Goal: Task Accomplishment & Management: Manage account settings

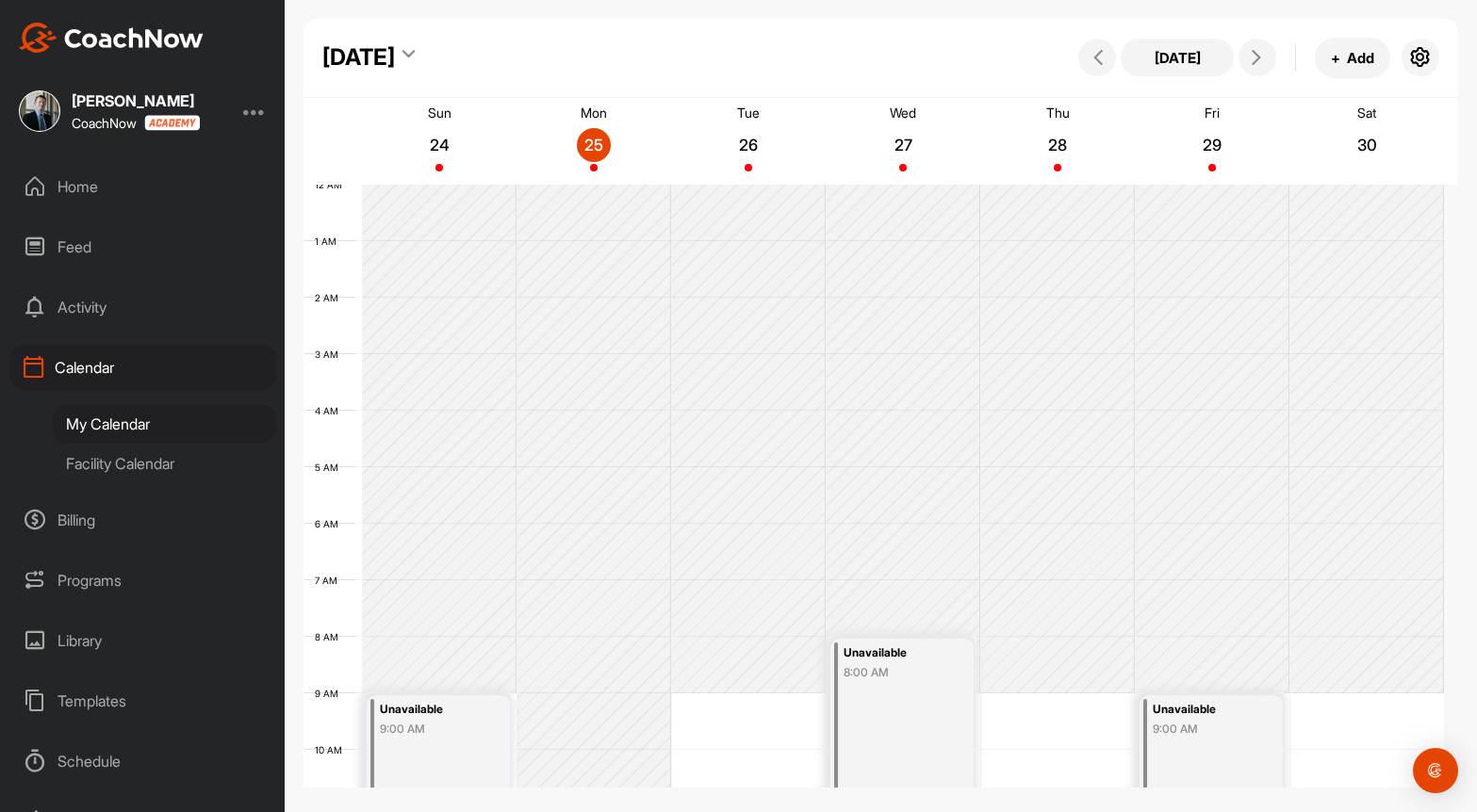
scroll to position [326, 0]
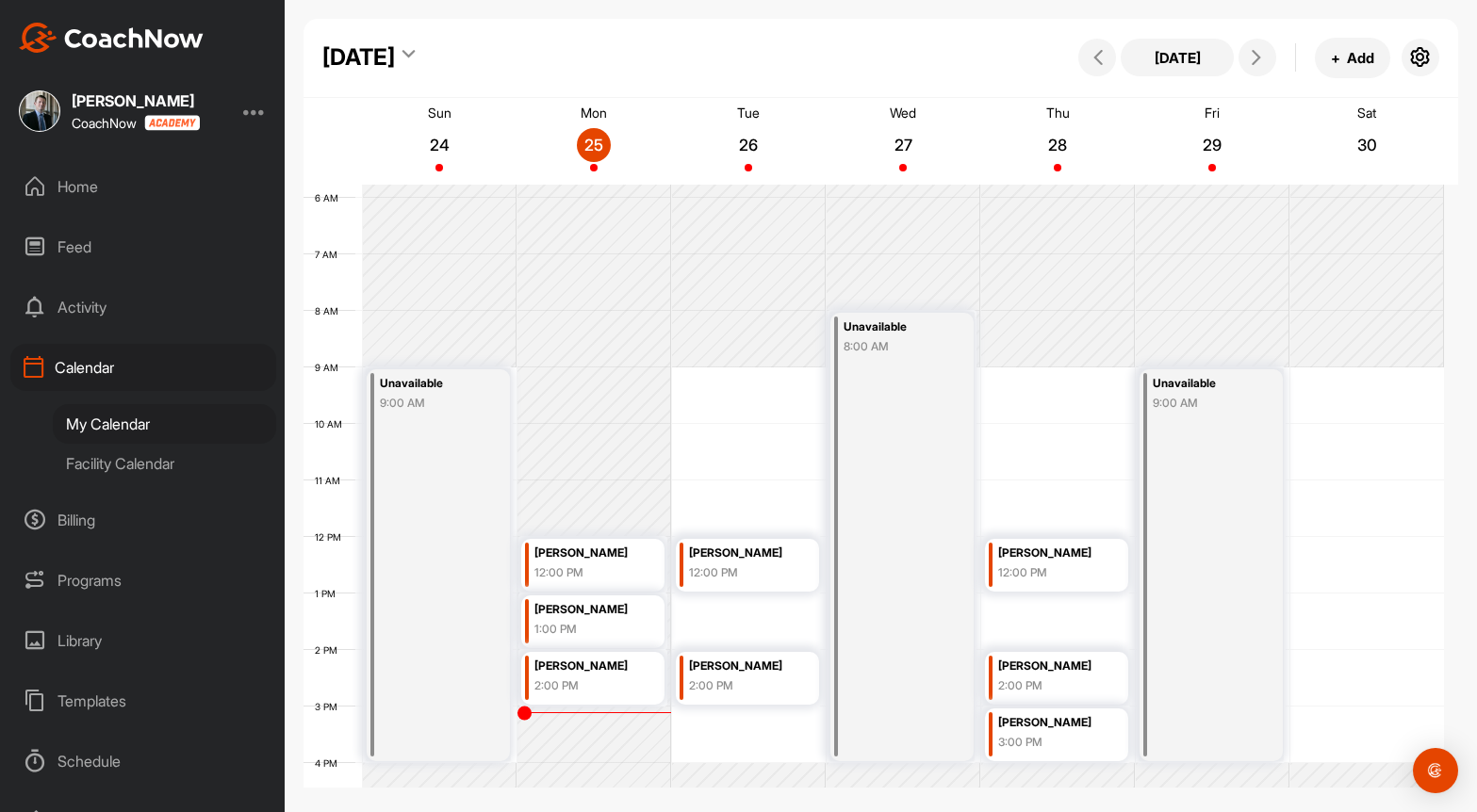
click at [1381, 391] on div "12 AM 1 AM 2 AM 3 AM 4 AM 5 AM 6 AM 7 AM 8 AM 9 AM 10 AM 11 AM 12 PM 1 PM 2 PM …" at bounding box center [873, 536] width 1140 height 1356
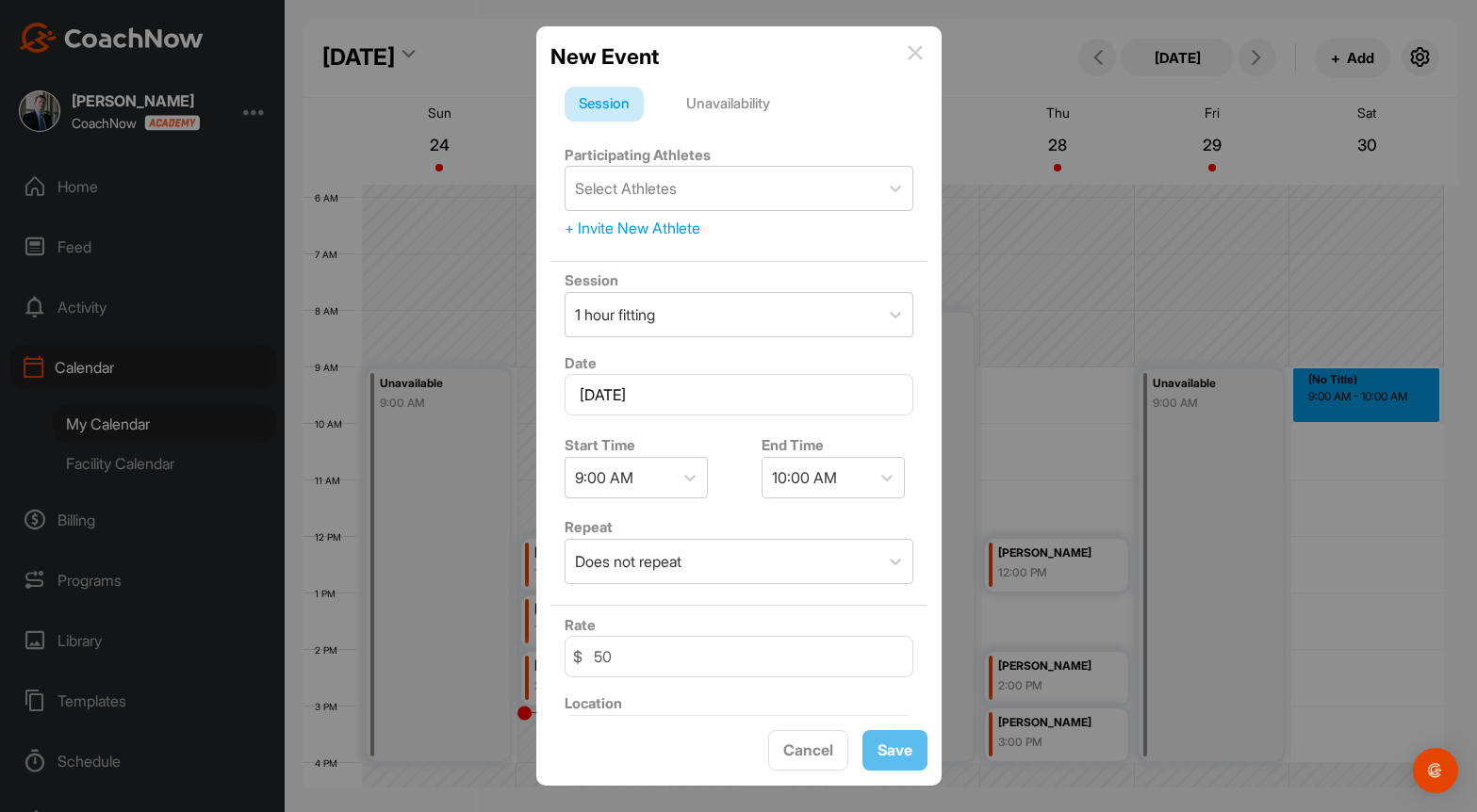
click at [738, 113] on div "Unavailability" at bounding box center [728, 104] width 113 height 36
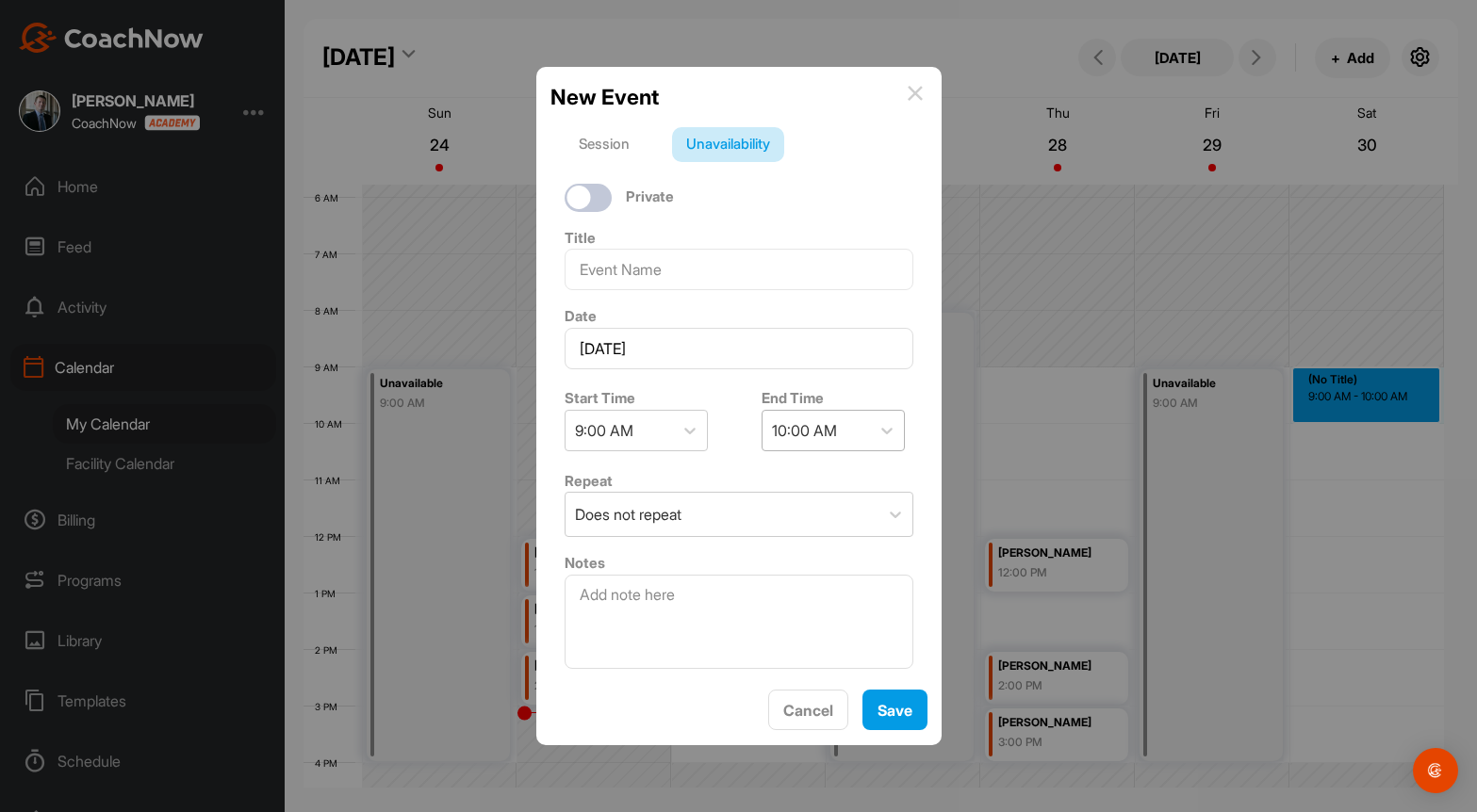
click at [820, 434] on div "10:00 AM" at bounding box center [804, 430] width 65 height 22
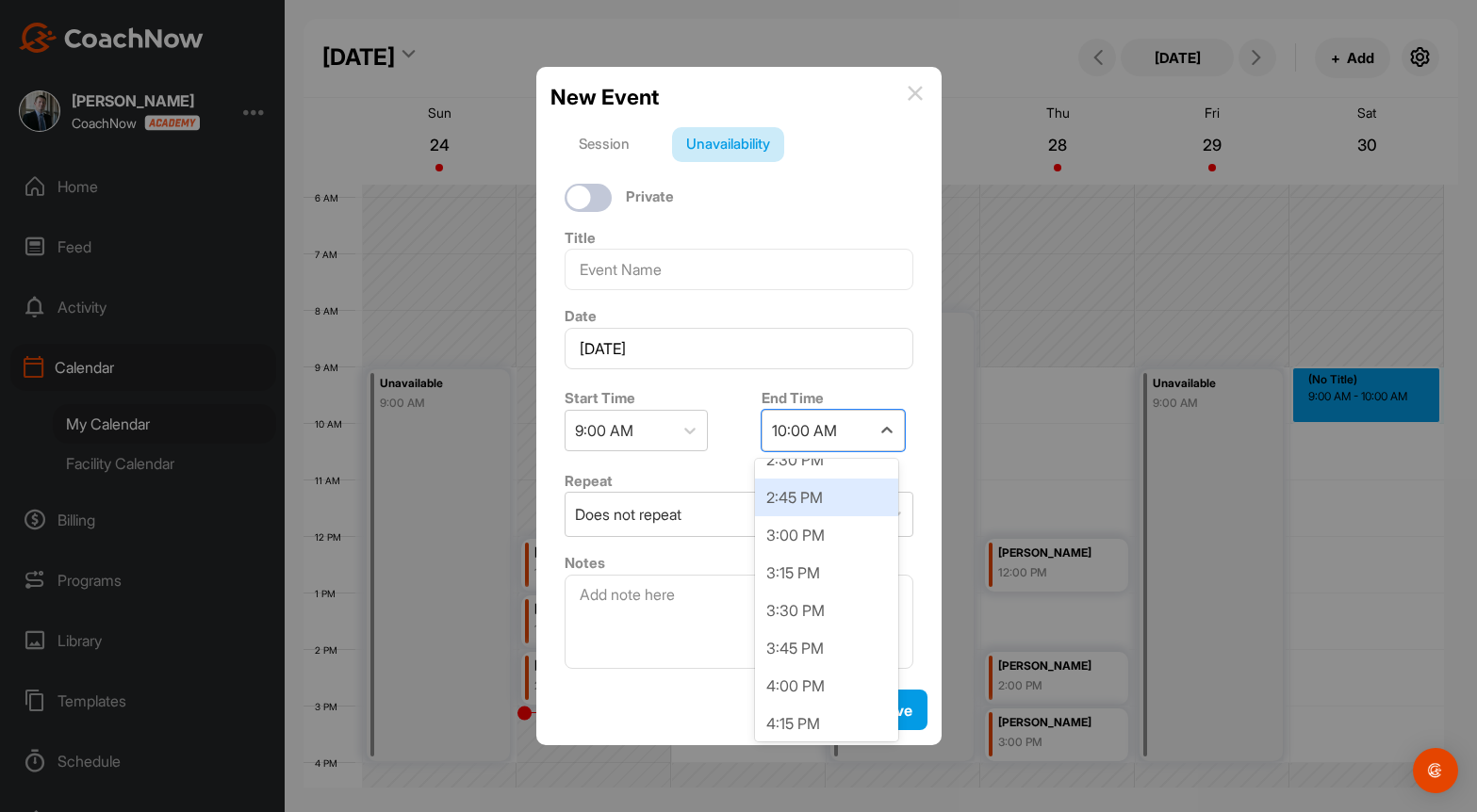
scroll to position [848, 0]
click at [837, 639] on div "4:00 PM" at bounding box center [827, 651] width 144 height 38
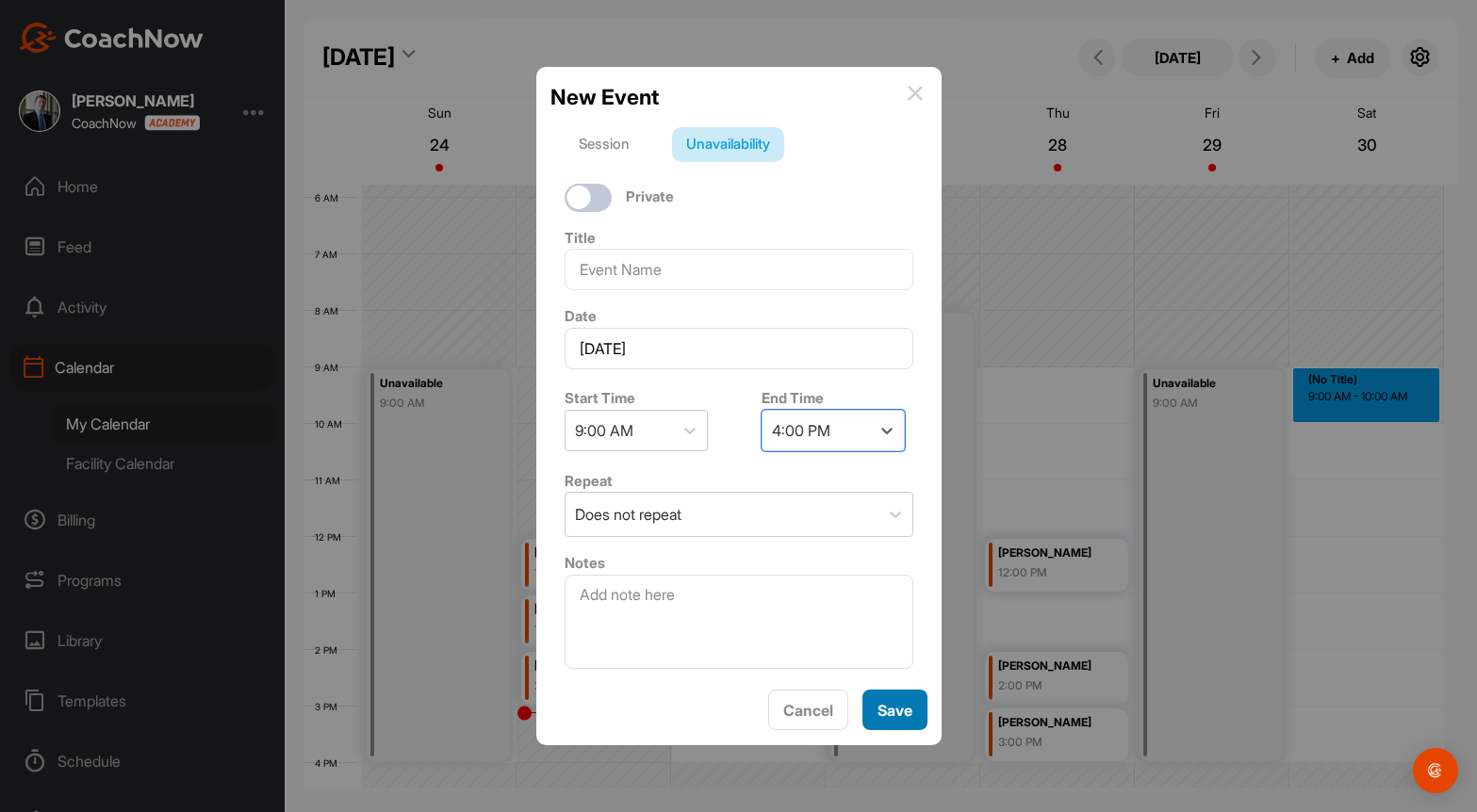
click at [880, 714] on button "Save" at bounding box center [895, 710] width 65 height 41
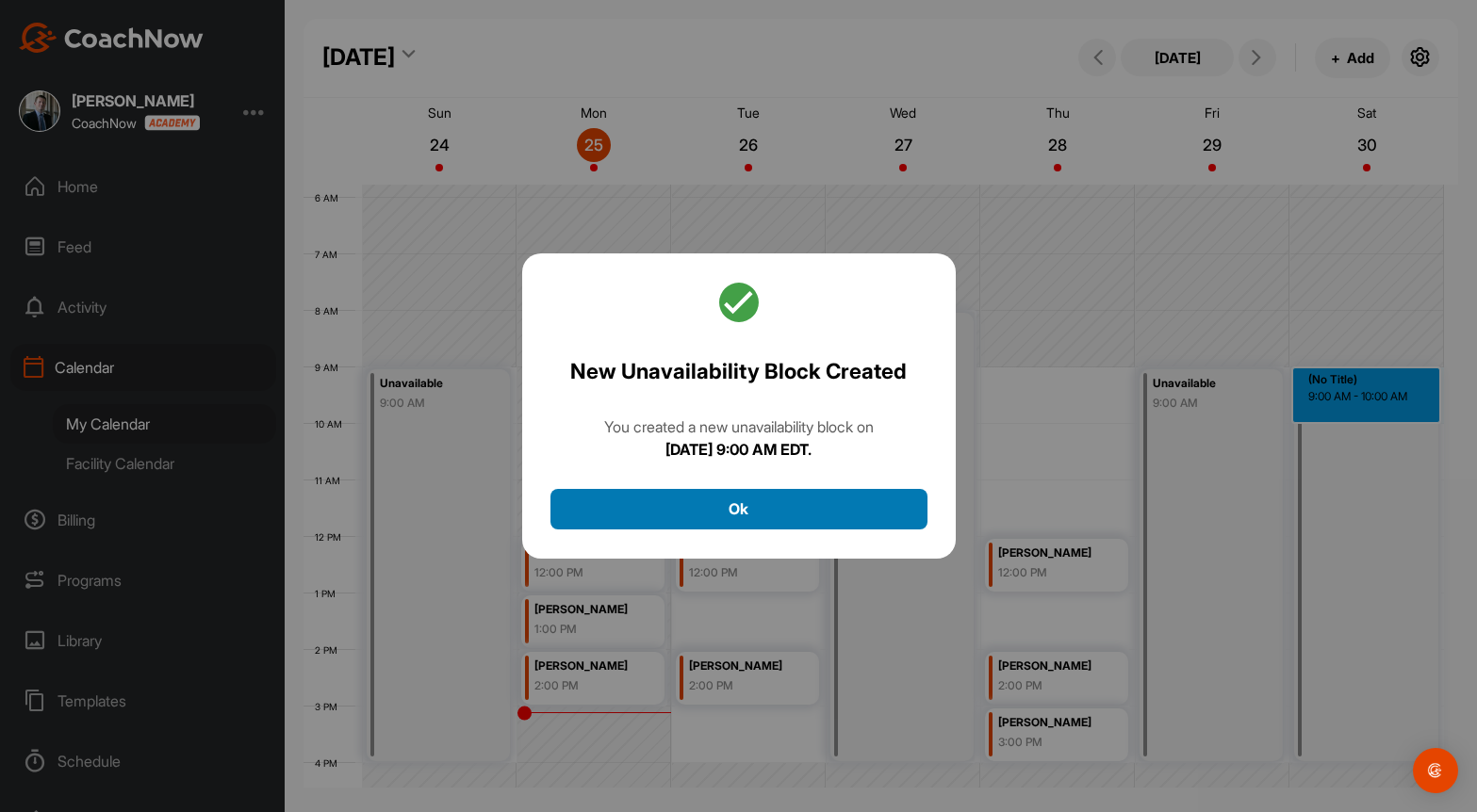
click at [815, 500] on button "Ok" at bounding box center [738, 509] width 377 height 41
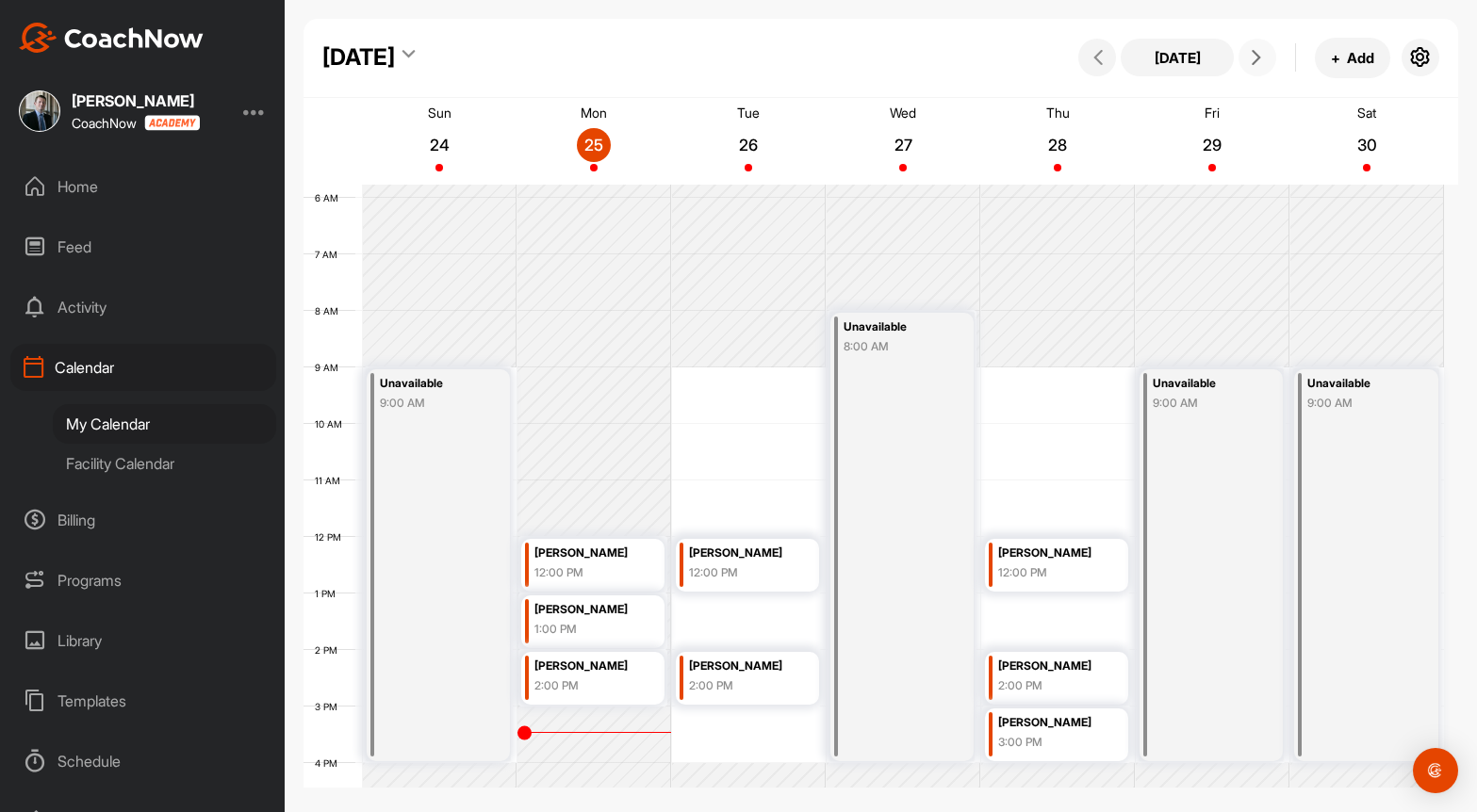
click at [1253, 60] on icon at bounding box center [1257, 57] width 16 height 16
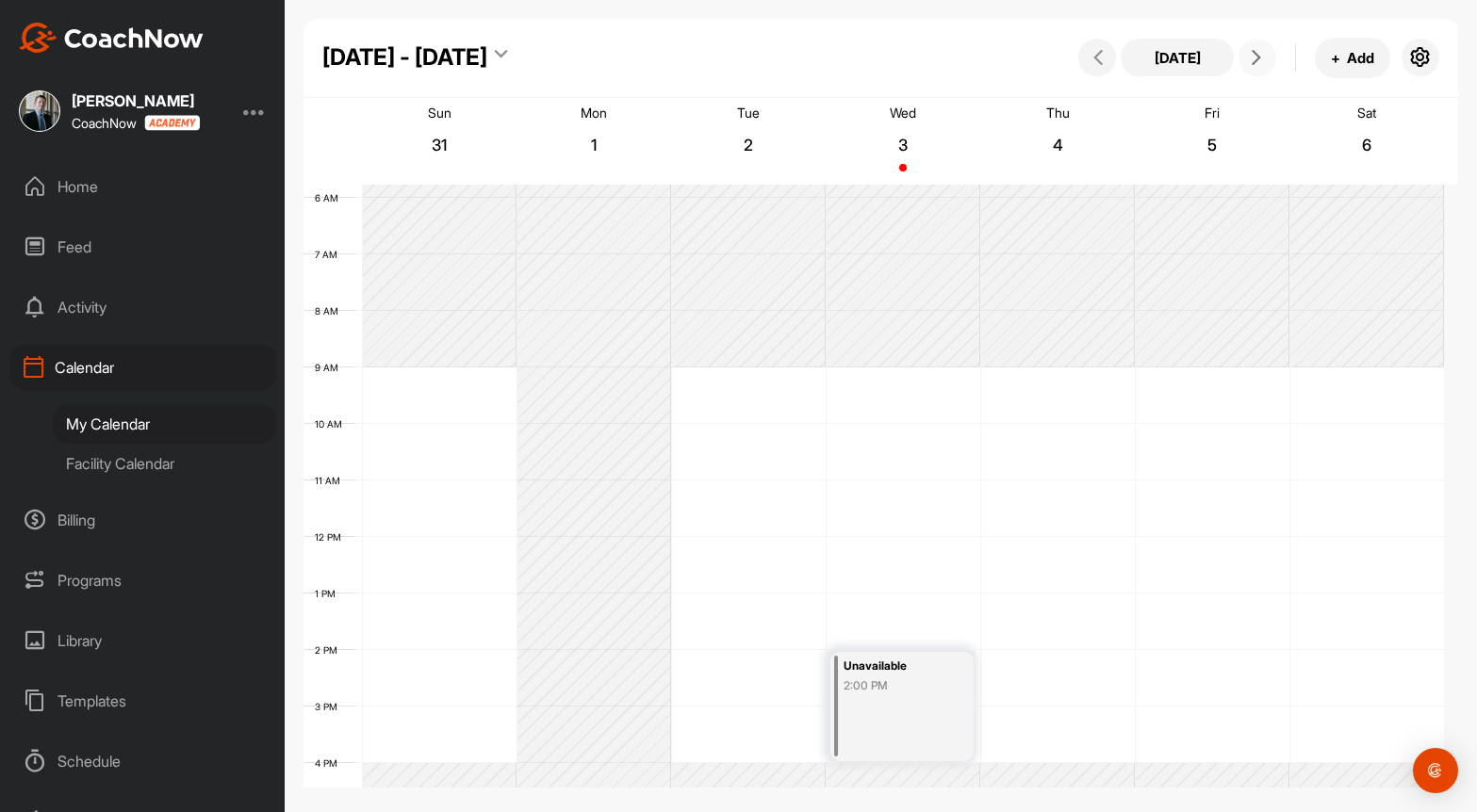
click at [1253, 60] on icon at bounding box center [1257, 57] width 16 height 16
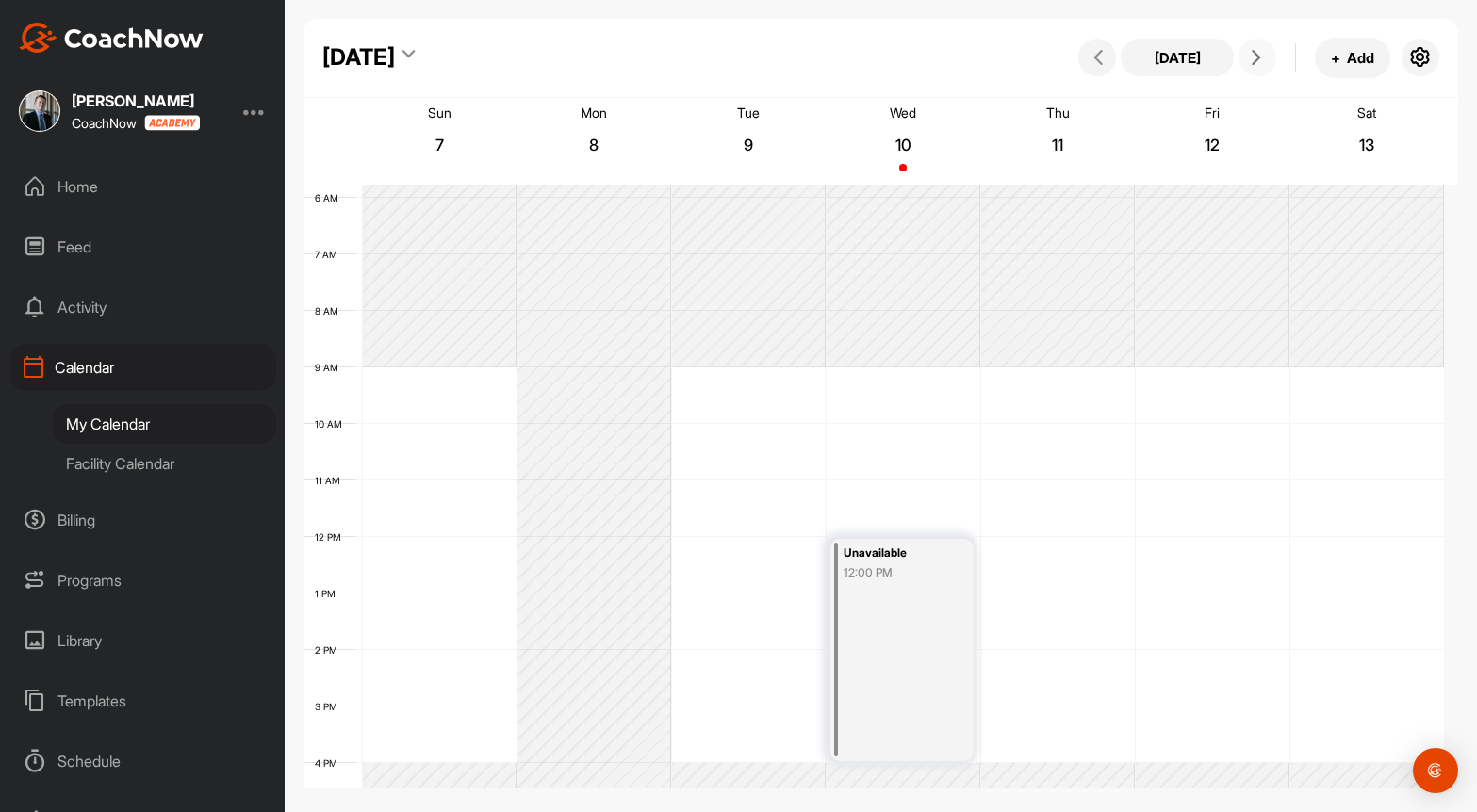
click at [1218, 379] on div "12 AM 1 AM 2 AM 3 AM 4 AM 5 AM 6 AM 7 AM 8 AM 9 AM 10 AM 11 AM 12 PM 1 PM 2 PM …" at bounding box center [873, 536] width 1140 height 1356
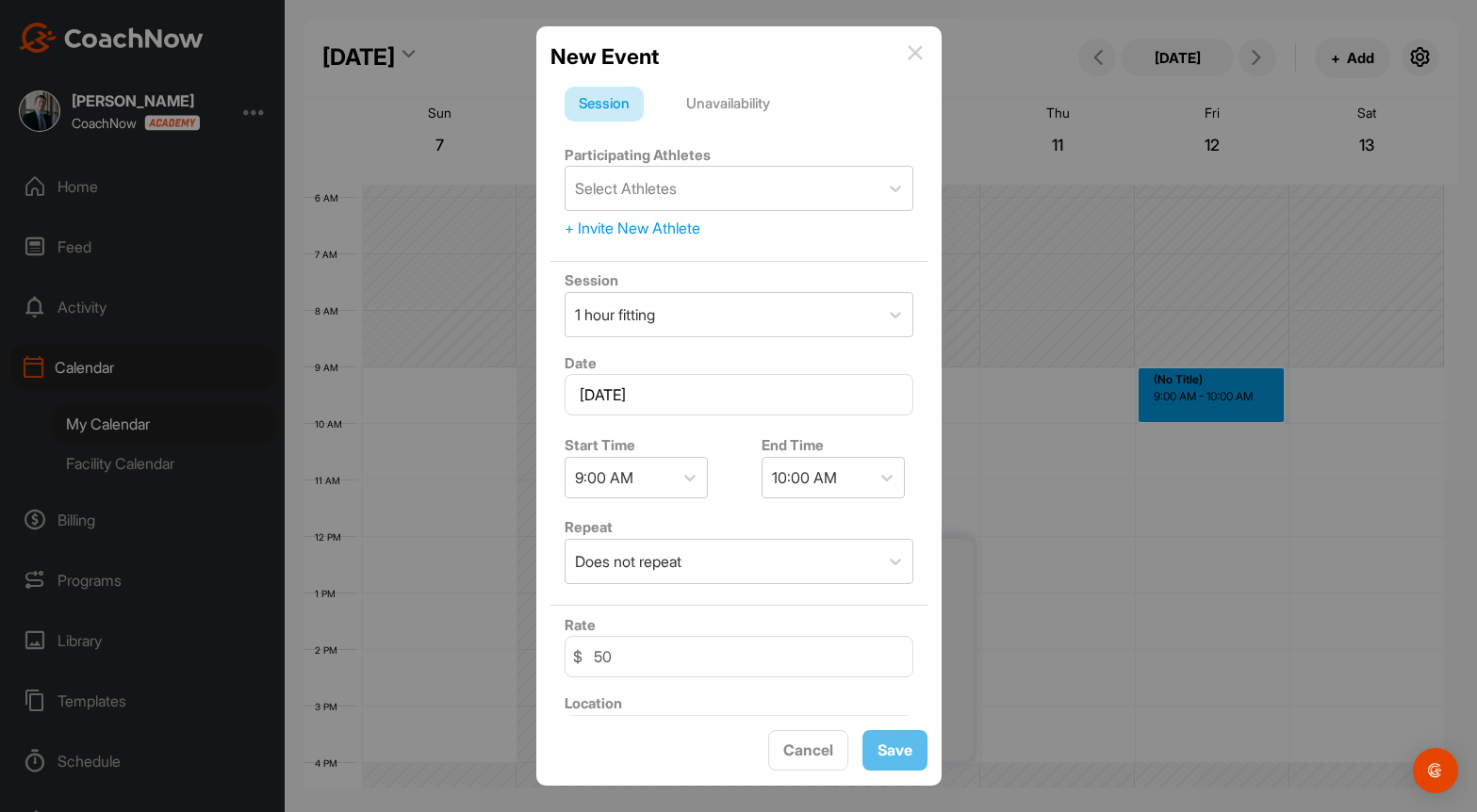
click at [709, 97] on div "Unavailability" at bounding box center [728, 104] width 113 height 36
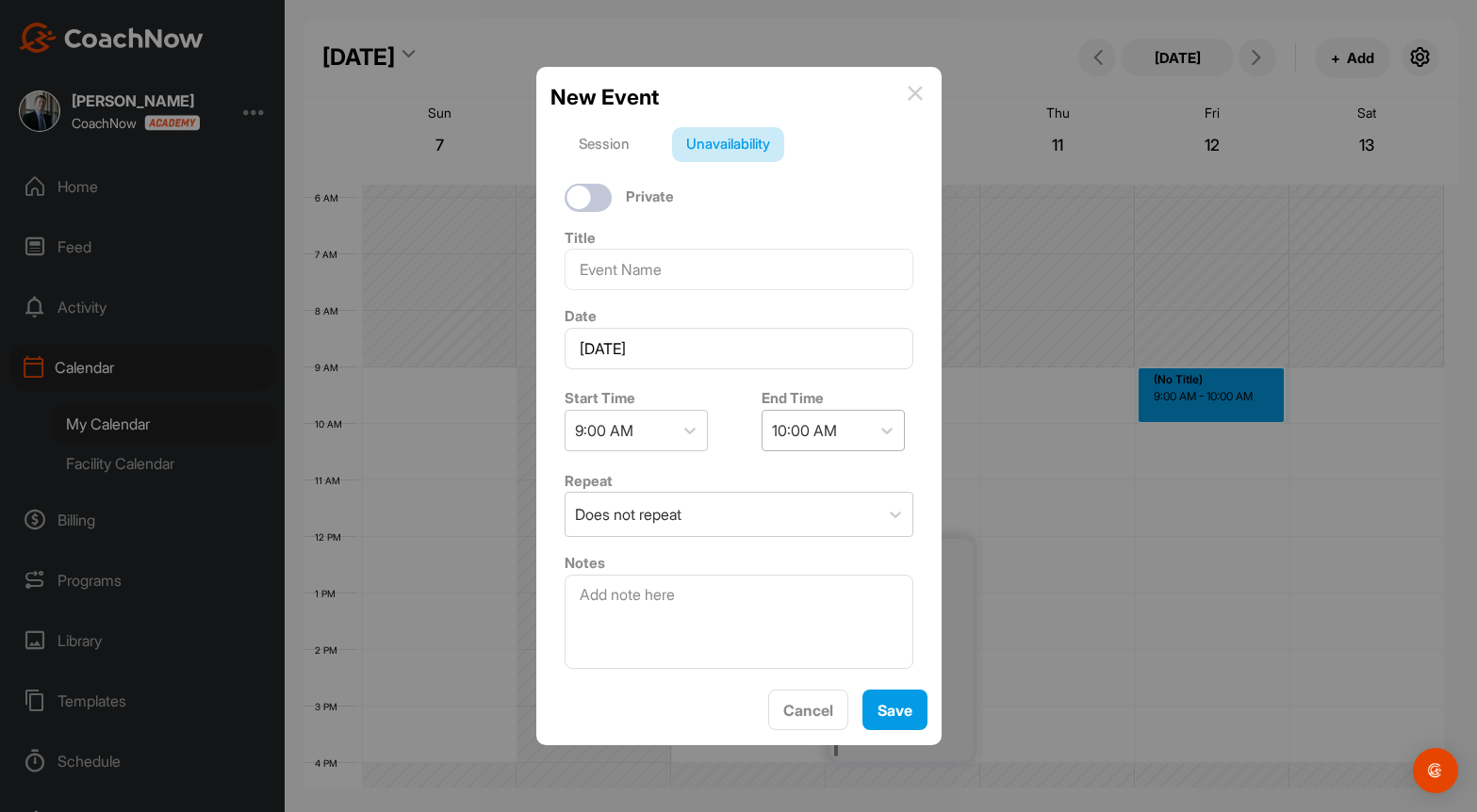
click at [806, 437] on div "10:00 AM" at bounding box center [804, 430] width 65 height 22
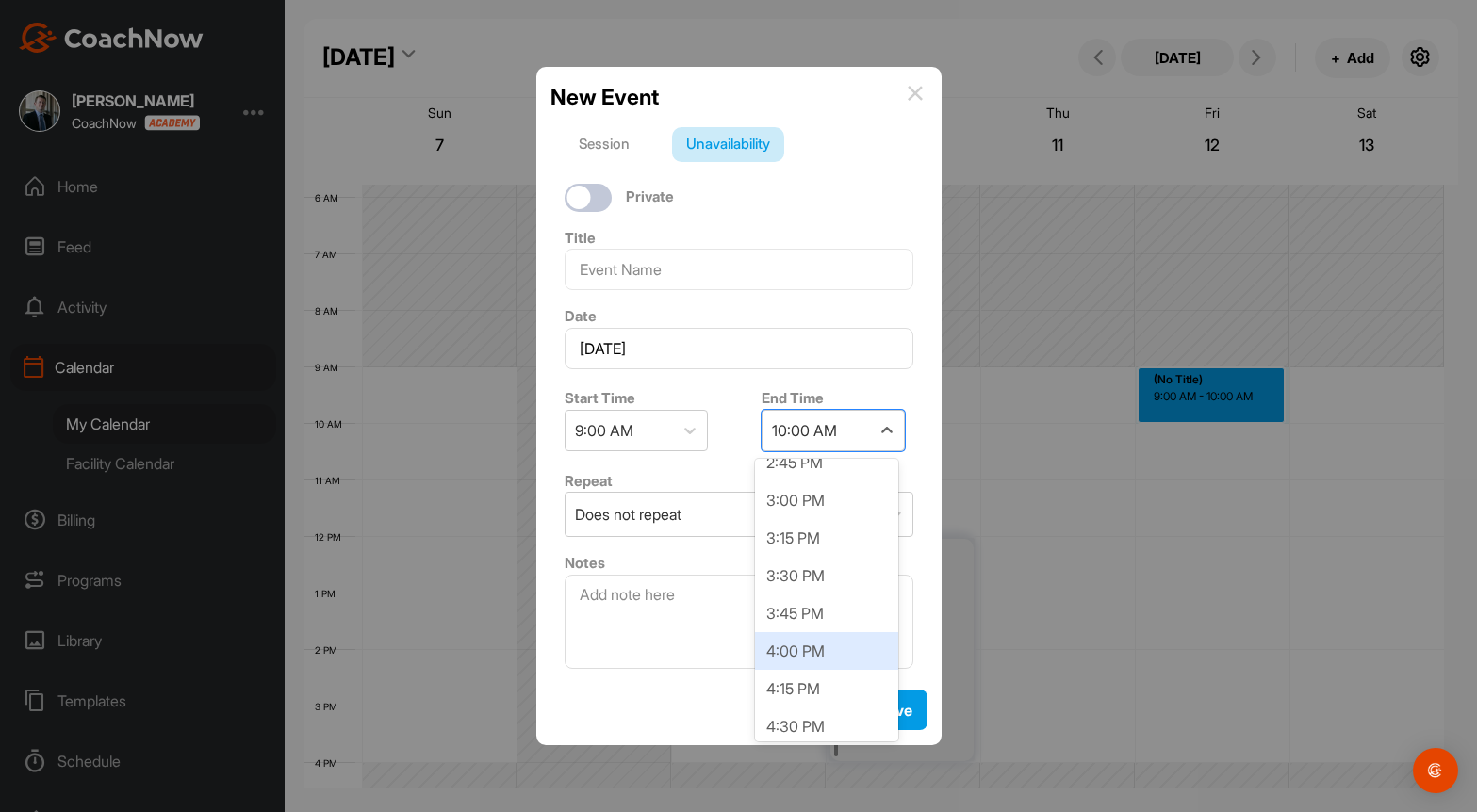
click at [802, 649] on div "4:00 PM" at bounding box center [827, 651] width 144 height 38
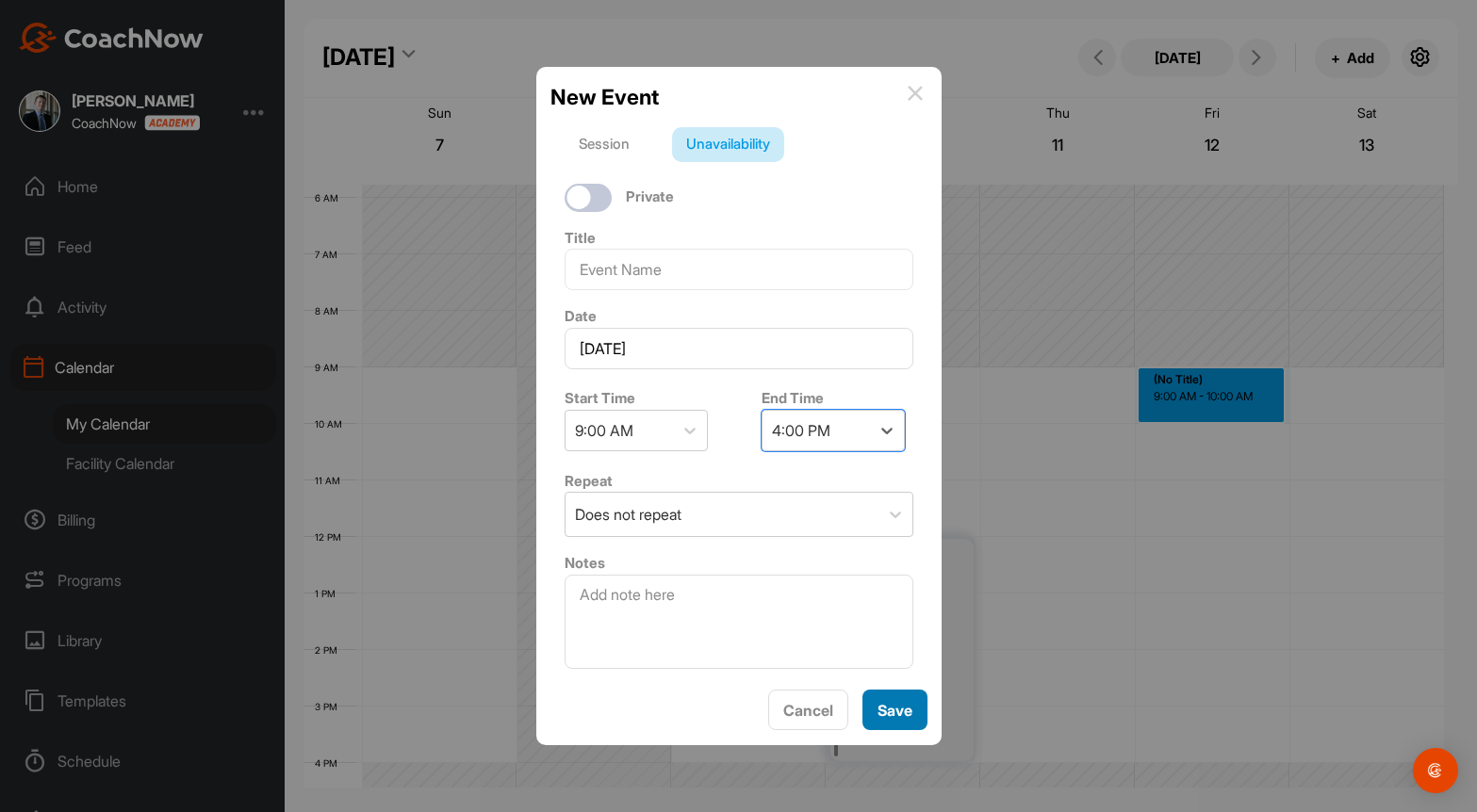
click at [896, 710] on button "Save" at bounding box center [895, 710] width 65 height 41
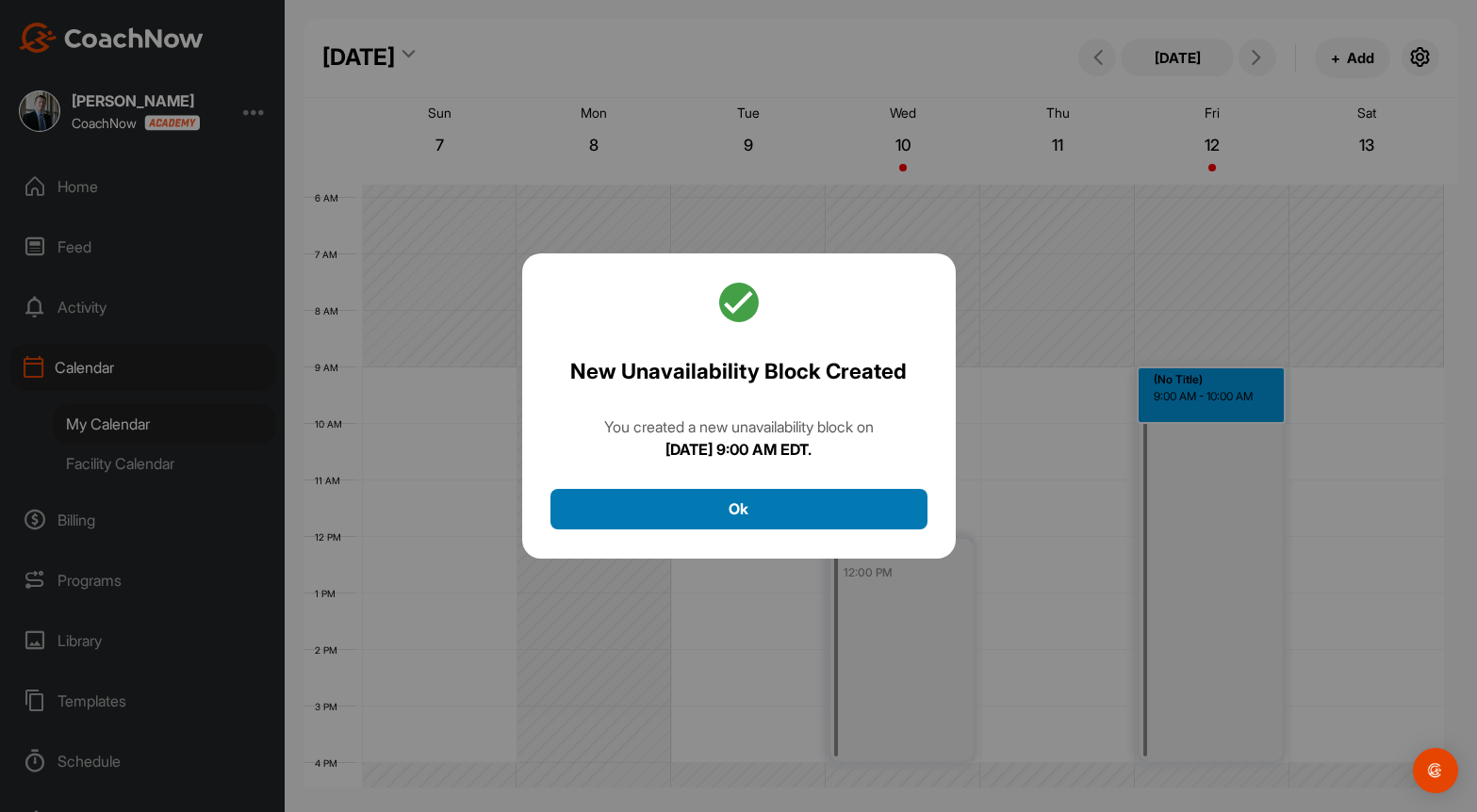
click at [790, 507] on button "Ok" at bounding box center [738, 509] width 377 height 41
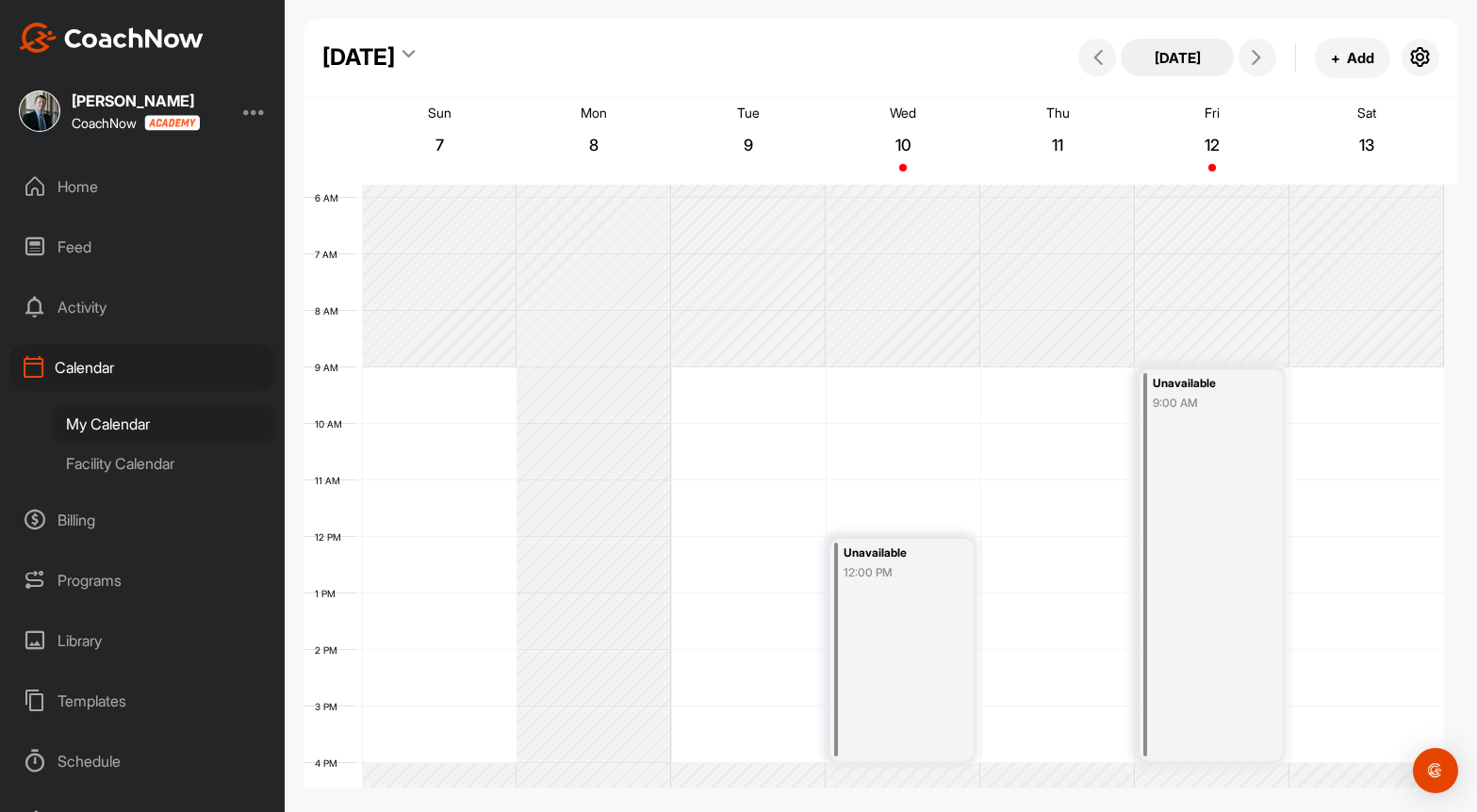
click at [1191, 46] on button "[DATE]" at bounding box center [1177, 57] width 114 height 38
